Goal: Book appointment/travel/reservation

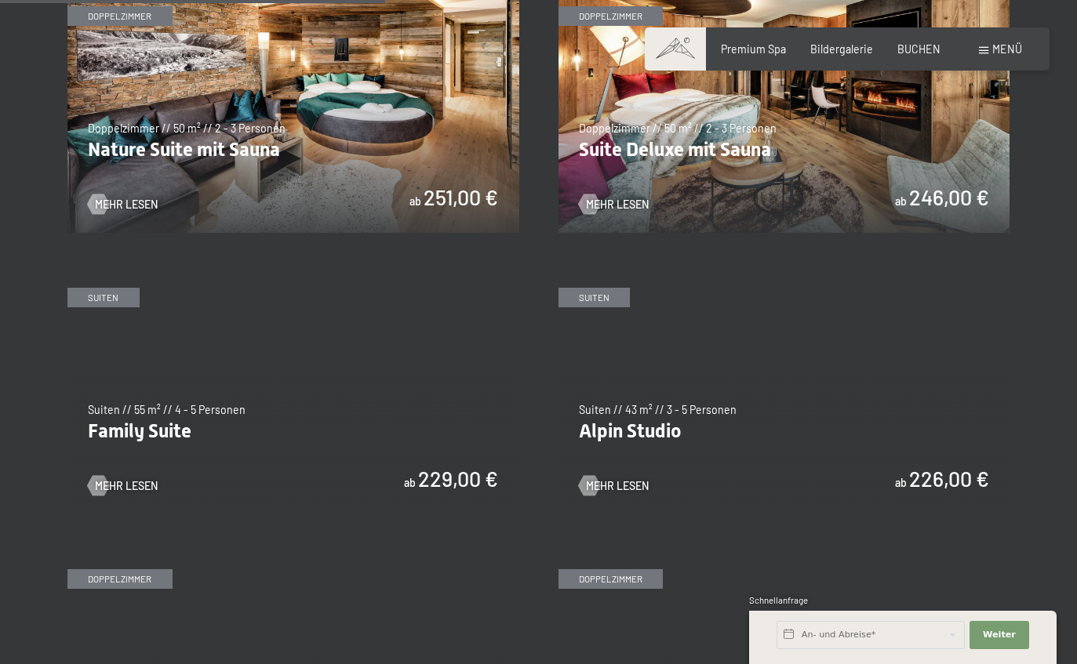
scroll to position [1506, 0]
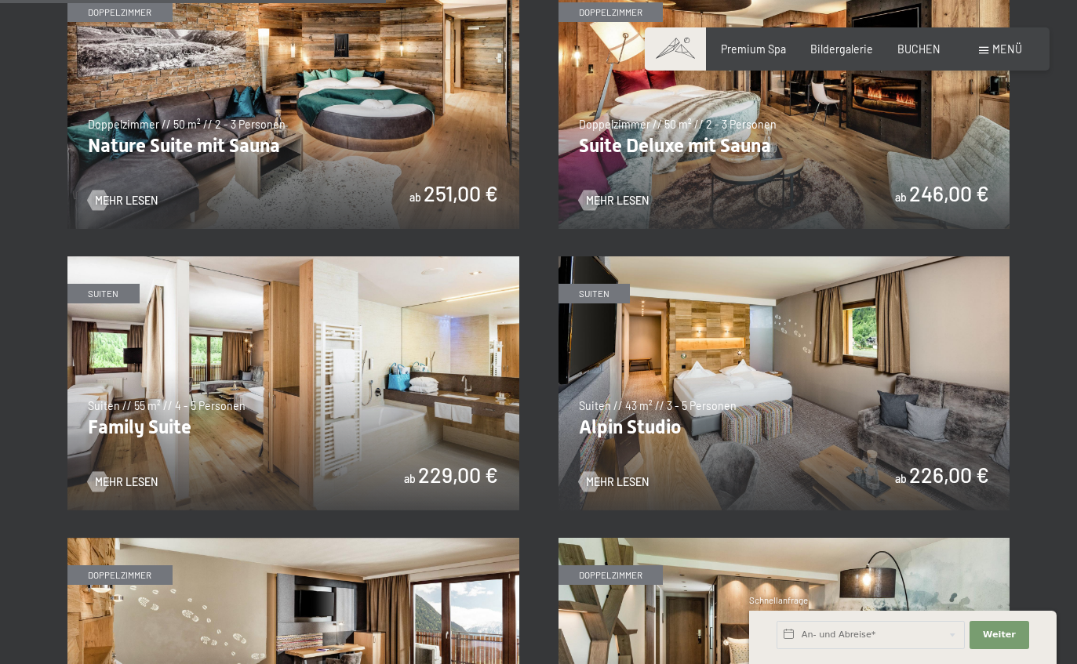
click at [1046, 548] on div "✓ alle Kategorien ✓ Suiten ✓ Doppelzimmer ✓ Einzelzimmer alle Kategorien alle K…" at bounding box center [539, 344] width 1046 height 2022
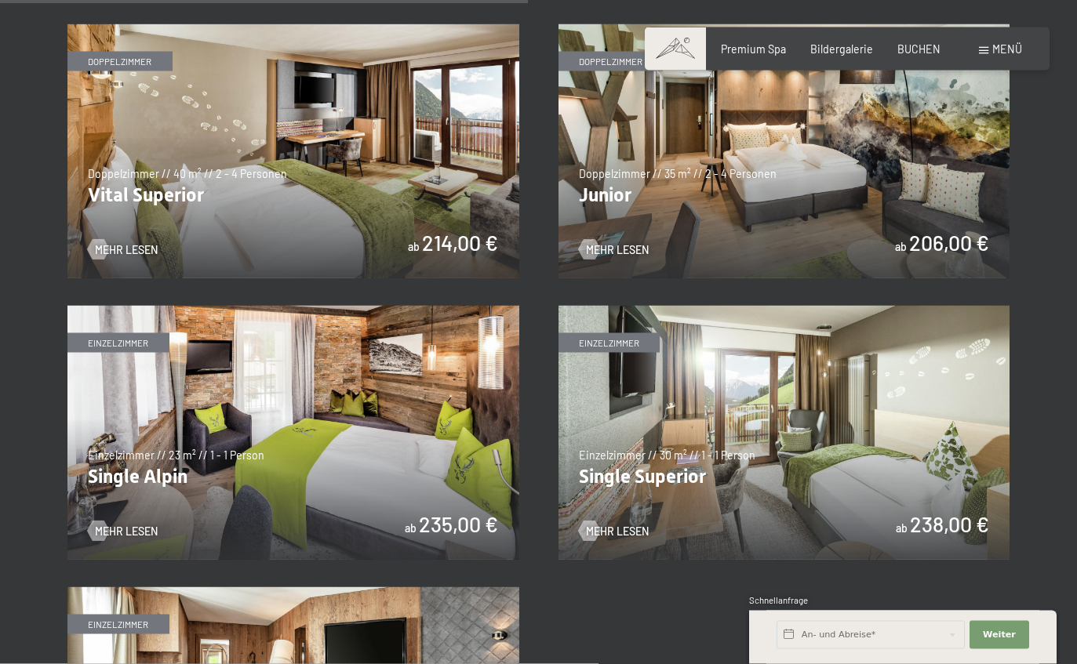
scroll to position [1998, 0]
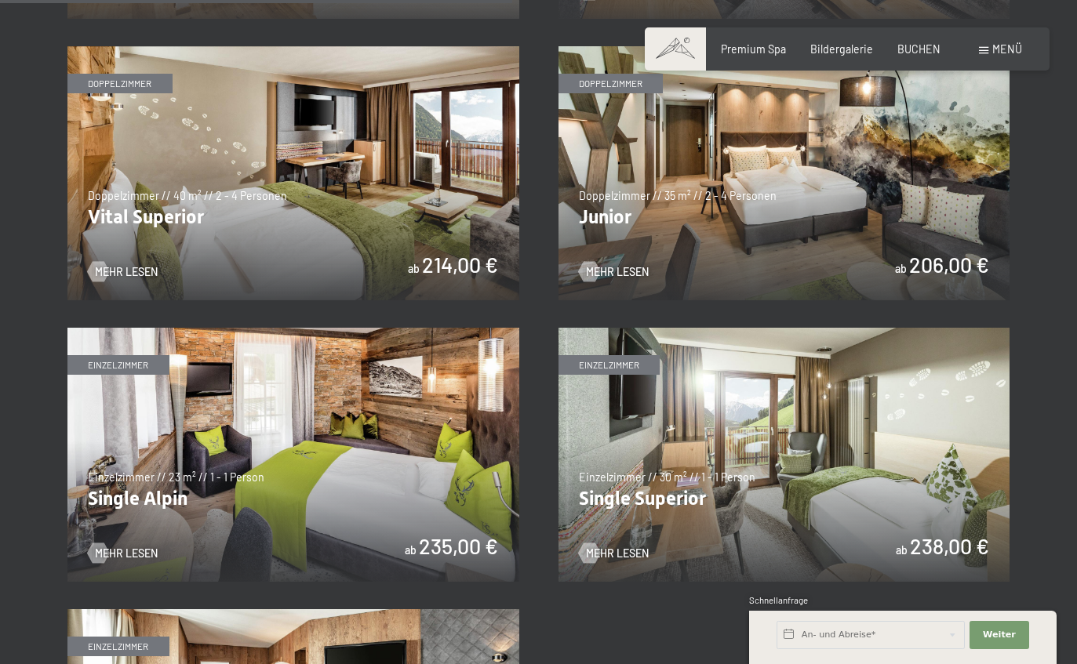
click at [913, 254] on img at bounding box center [784, 173] width 452 height 254
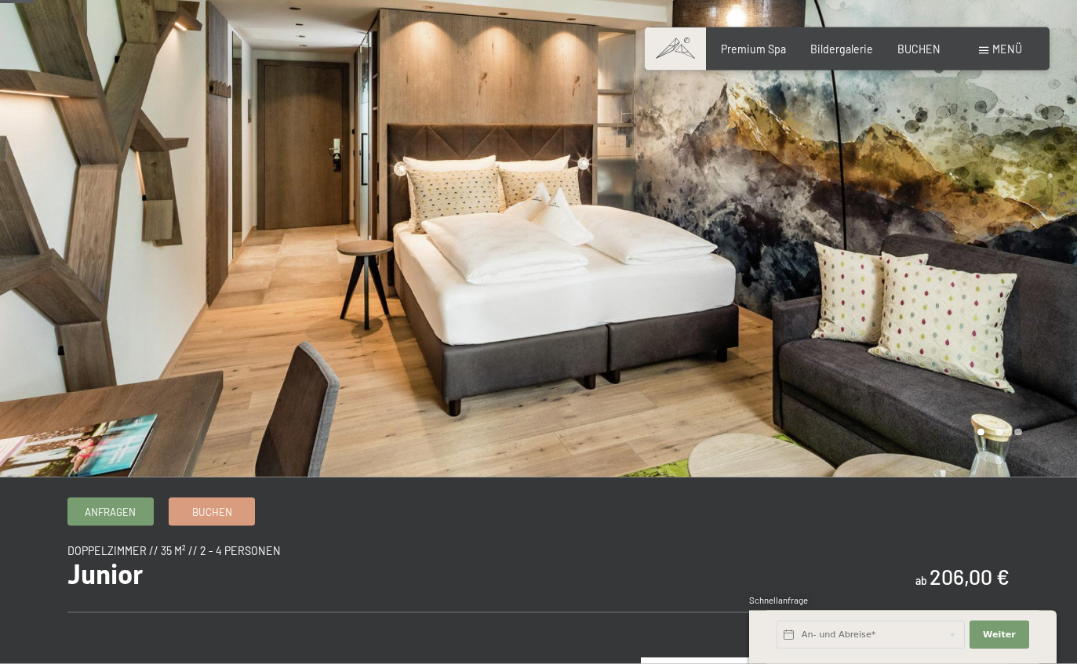
scroll to position [56, 0]
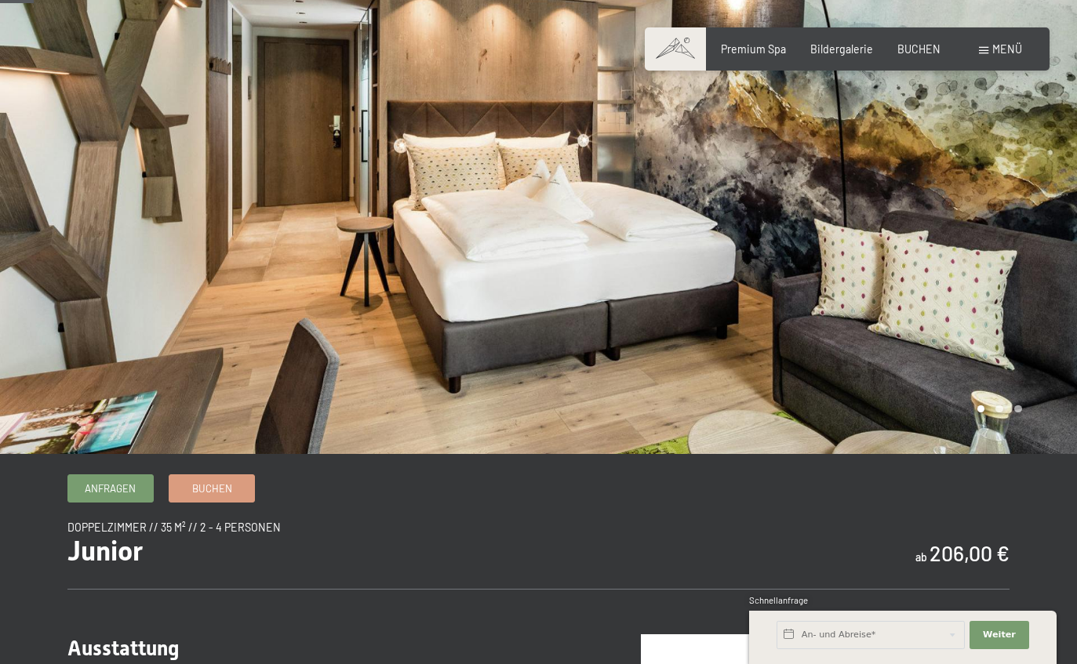
click at [143, 534] on span "Doppelzimmer // 35 m² // 2 - 4 Personen" at bounding box center [173, 527] width 213 height 13
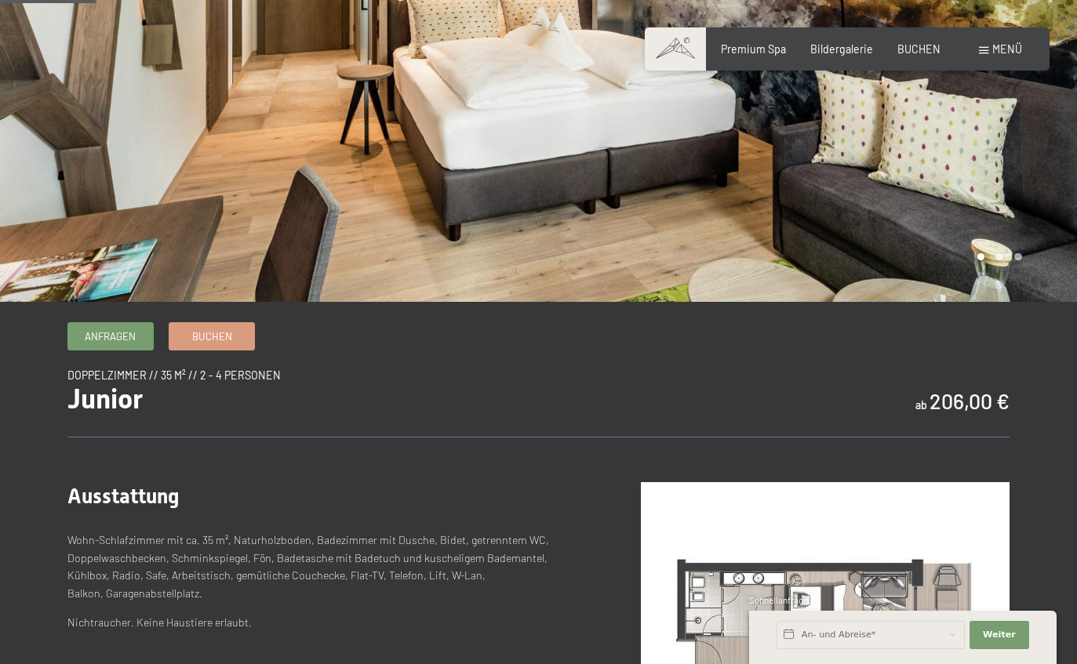
scroll to position [209, 0]
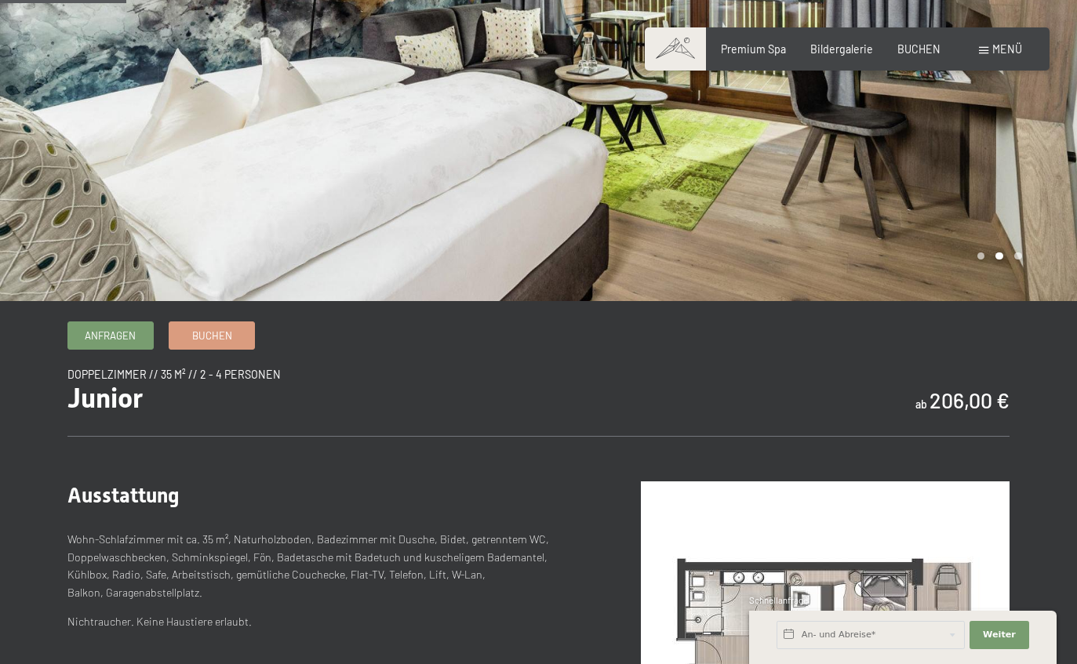
click at [99, 348] on link "Anfragen" at bounding box center [110, 335] width 85 height 26
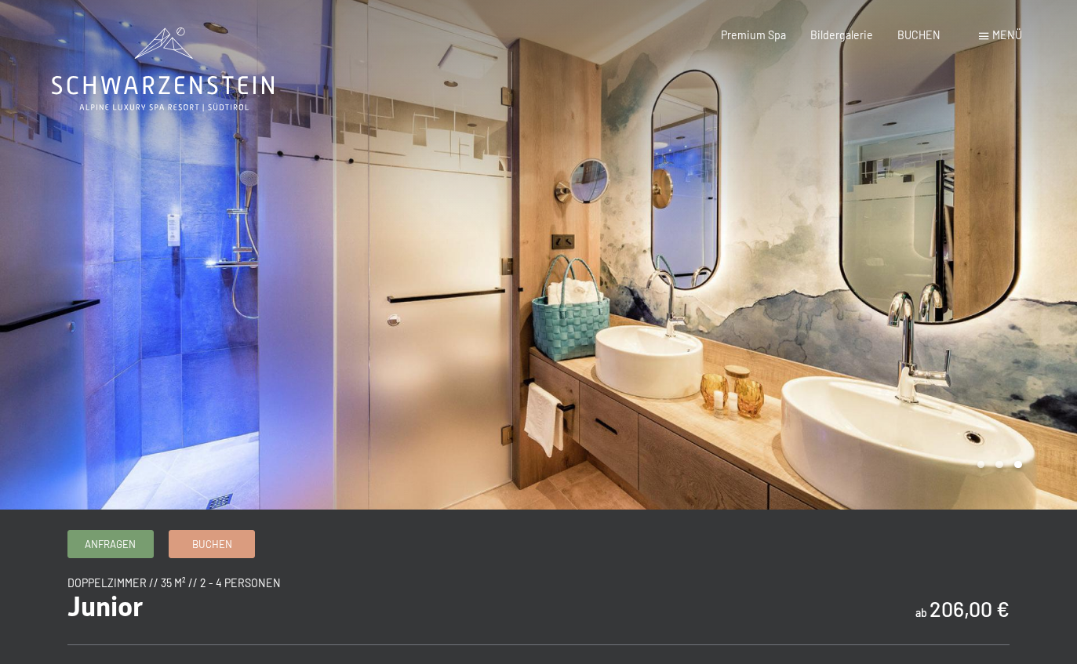
click at [1028, 465] on div at bounding box center [808, 255] width 539 height 510
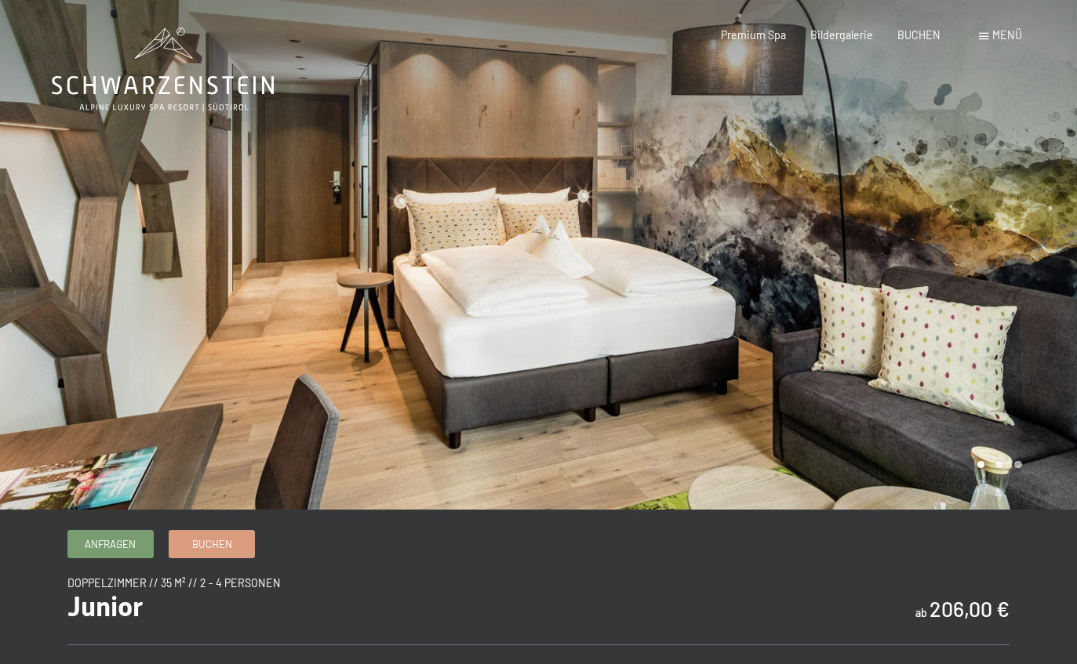
click at [990, 428] on div at bounding box center [808, 255] width 539 height 510
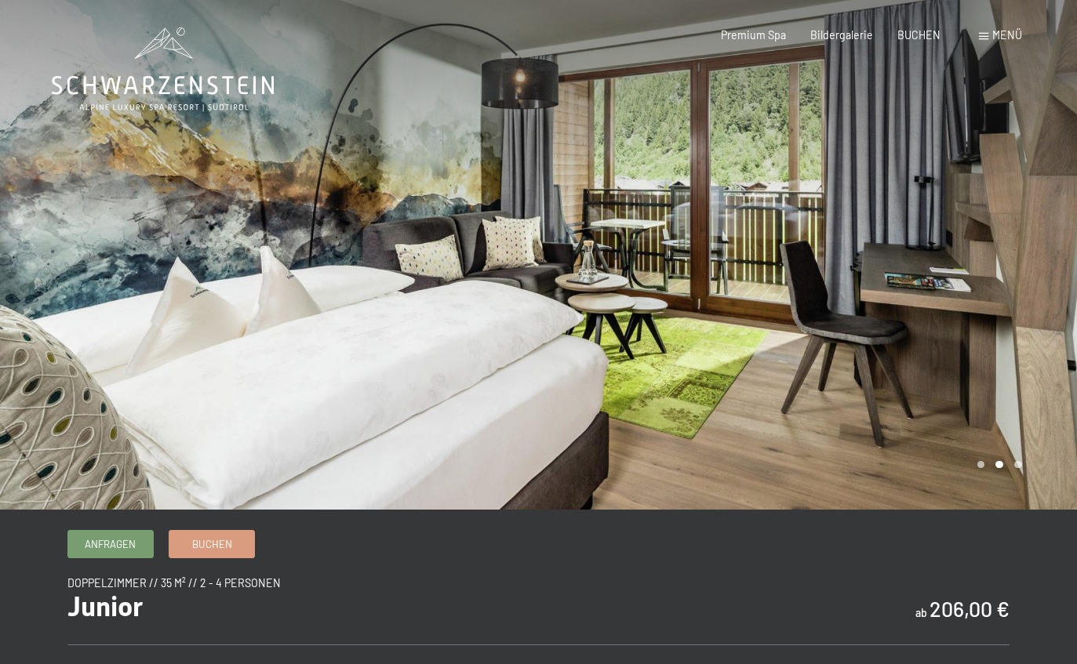
click at [1009, 427] on div at bounding box center [808, 255] width 539 height 510
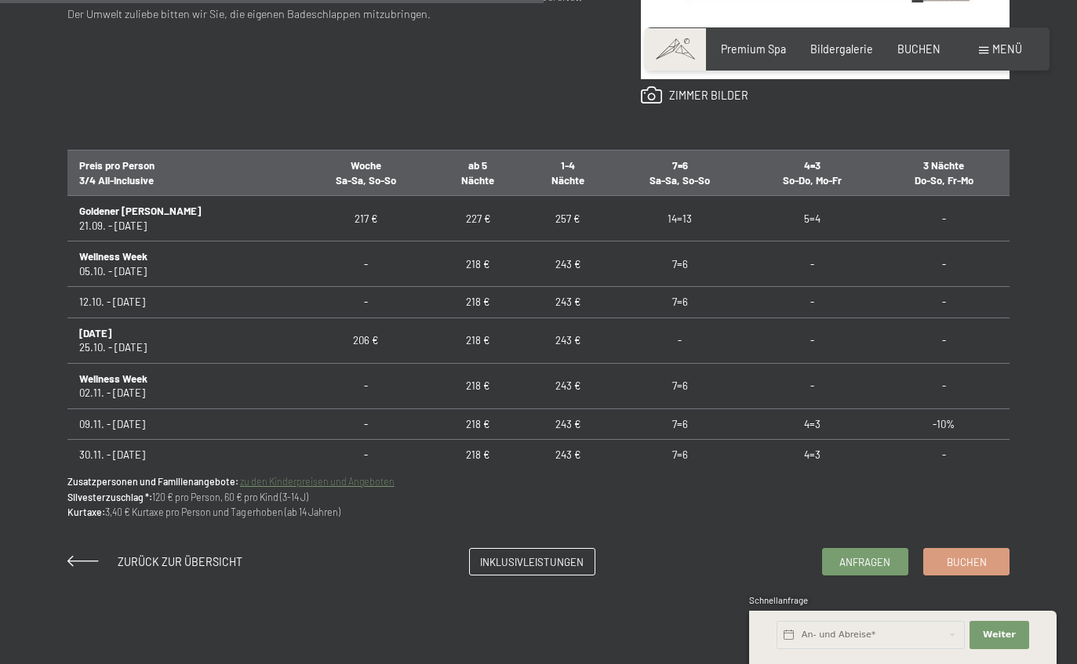
scroll to position [886, 0]
click at [1006, 508] on p "Zusatzpersonen und Familienangebote: zu den Kinderpreisen und Angeboten Silvest…" at bounding box center [538, 498] width 942 height 46
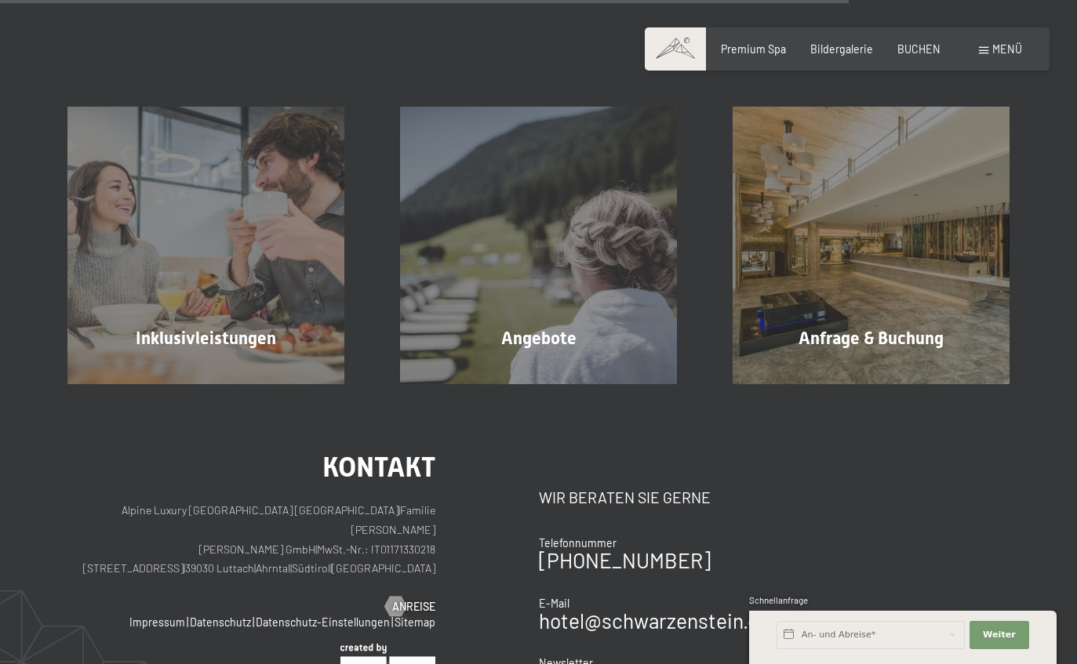
scroll to position [1493, 0]
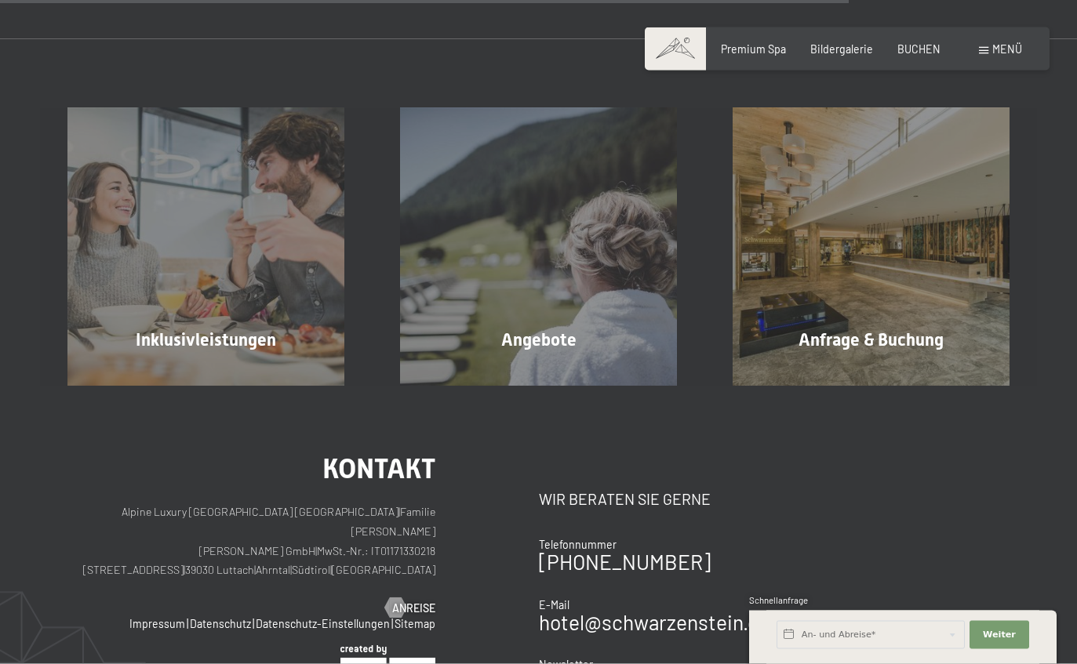
click at [147, 331] on span "Inklusivleistungen" at bounding box center [206, 340] width 140 height 20
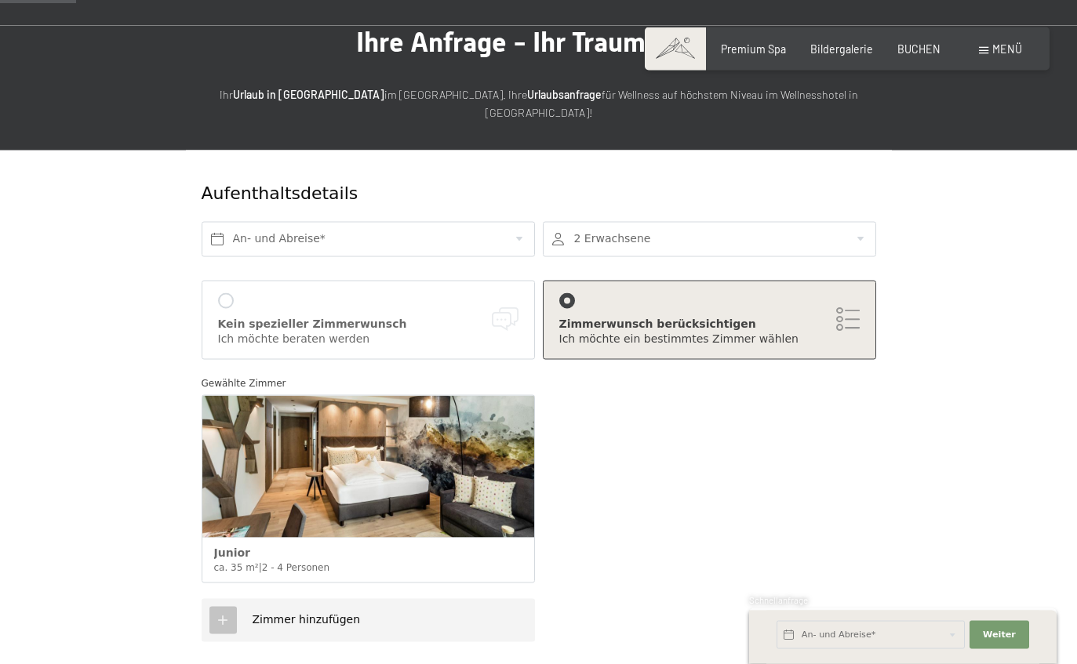
scroll to position [111, 0]
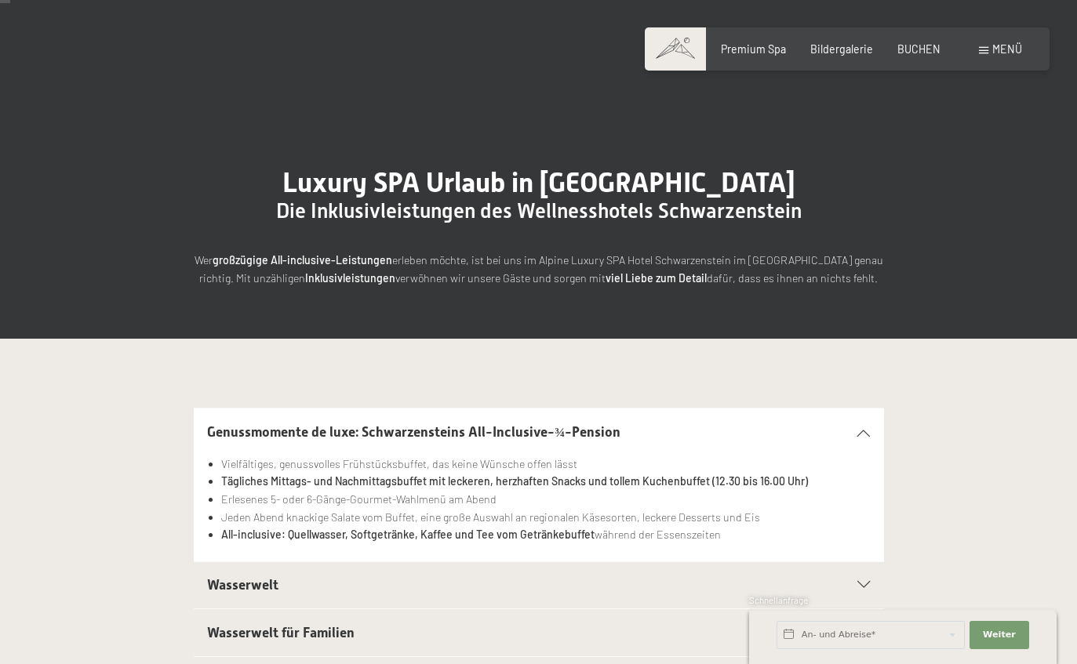
click at [1025, 484] on div "Genussmomente de luxe: Schwarzensteins All-Inclusive-¾-Pension Vielfältiges, ge…" at bounding box center [539, 485] width 1046 height 154
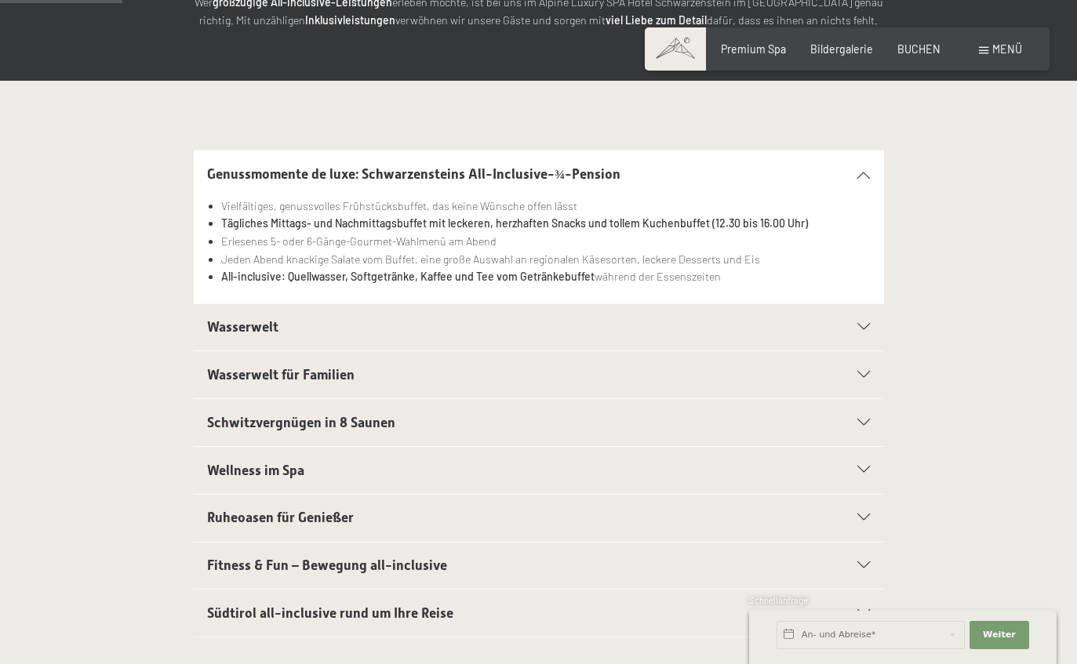
scroll to position [286, 0]
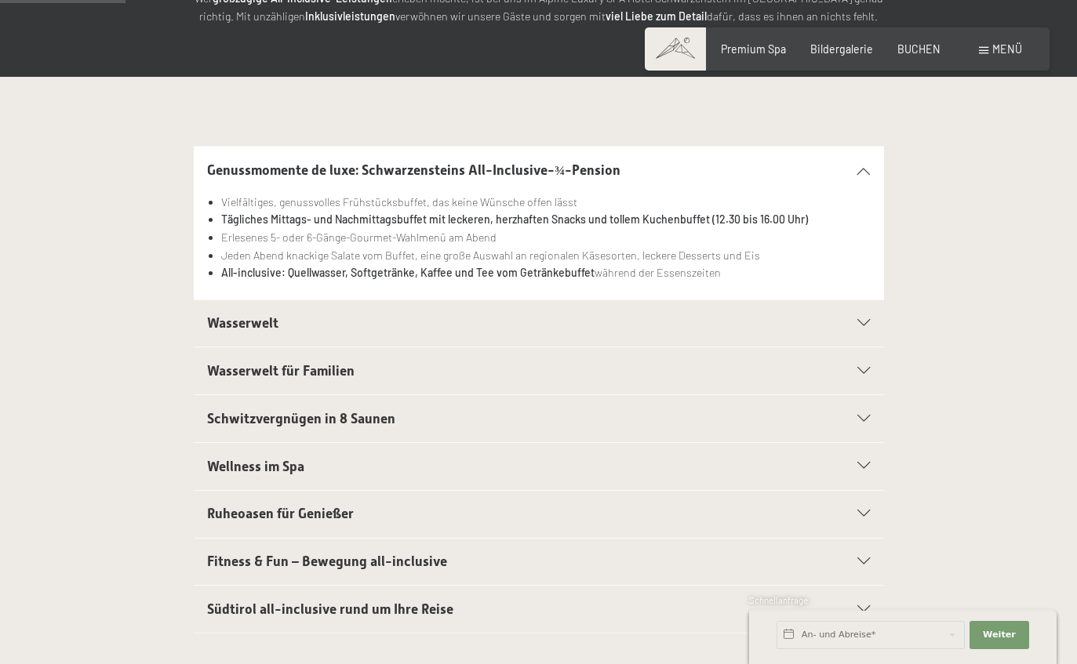
click at [868, 463] on icon at bounding box center [863, 466] width 13 height 7
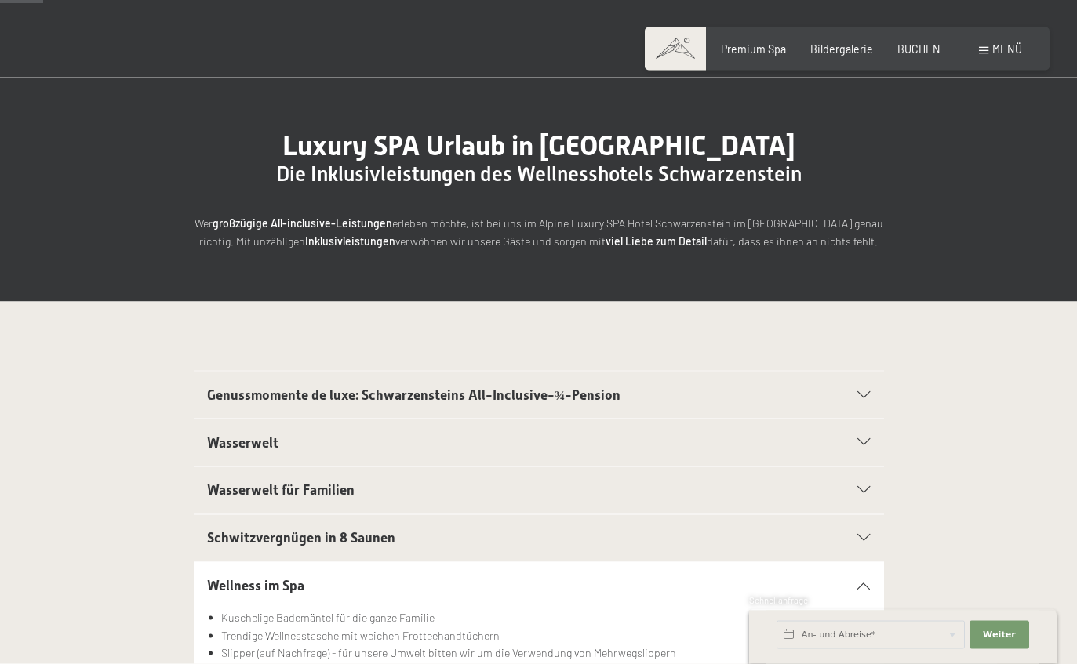
scroll to position [0, 0]
